Goal: Entertainment & Leisure: Consume media (video, audio)

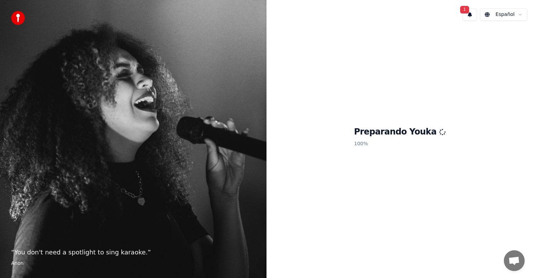
click at [472, 16] on button "1" at bounding box center [470, 14] width 15 height 13
click at [317, 150] on div "Preparando Youka 100 %" at bounding box center [400, 138] width 267 height 224
click at [472, 17] on button "1" at bounding box center [470, 14] width 15 height 13
click at [508, 39] on button "Actualizar" at bounding box center [515, 36] width 36 height 13
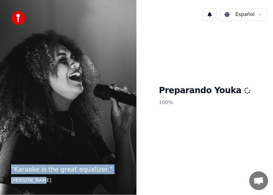
drag, startPoint x: 11, startPoint y: 169, endPoint x: 37, endPoint y: 184, distance: 30.2
click at [37, 184] on div "“ Karaoke is the great equalizer. ” [PERSON_NAME]" at bounding box center [68, 97] width 136 height 195
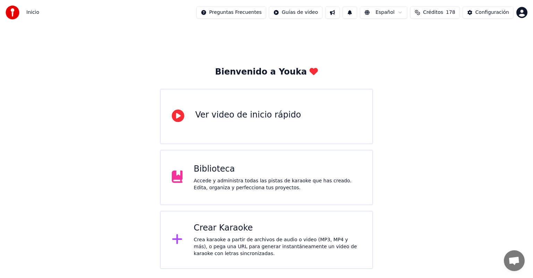
click at [230, 182] on div "Accede y administra todas las pistas de karaoke que has creado. Edita, organiza…" at bounding box center [278, 185] width 168 height 14
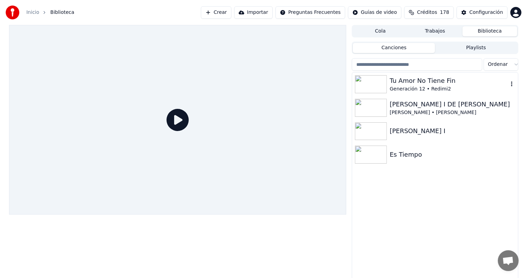
click at [397, 84] on div "Tu Amor No Tiene Fin" at bounding box center [449, 81] width 118 height 10
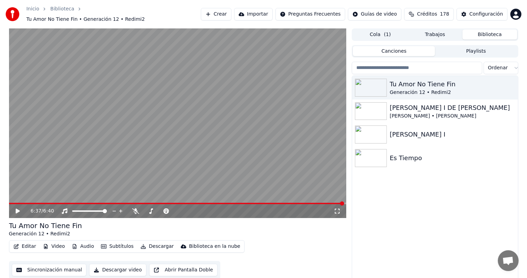
click at [380, 32] on button "Cola ( 1 )" at bounding box center [380, 35] width 55 height 10
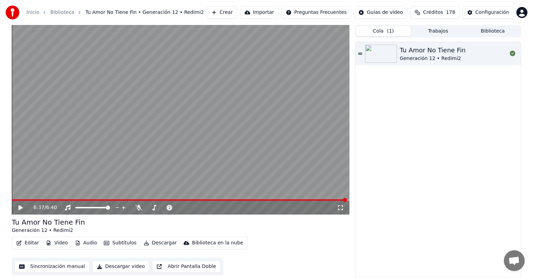
click at [238, 13] on button "Crear" at bounding box center [222, 12] width 31 height 13
